Goal: Transaction & Acquisition: Purchase product/service

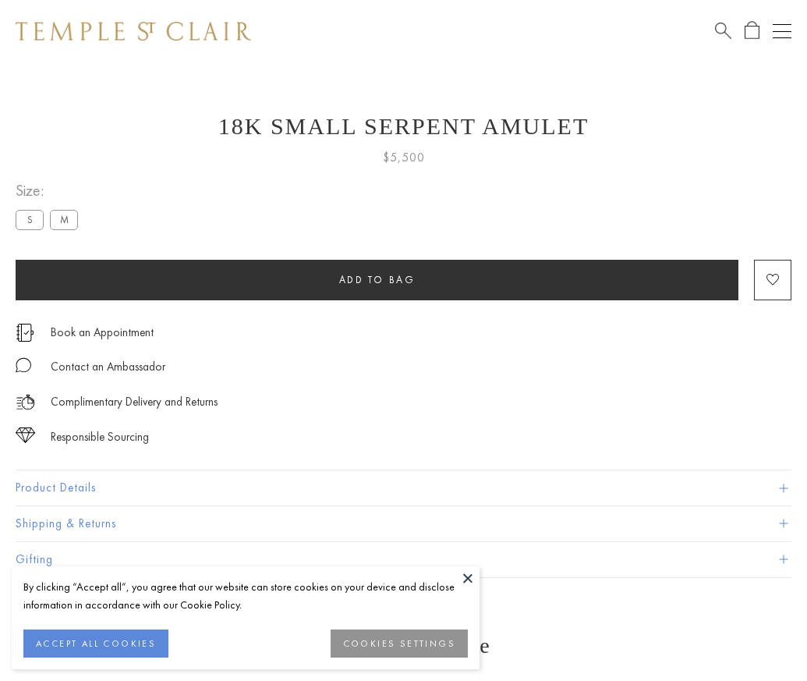
click at [377, 279] on span "Add to bag" at bounding box center [377, 279] width 76 height 13
